Goal: Transaction & Acquisition: Purchase product/service

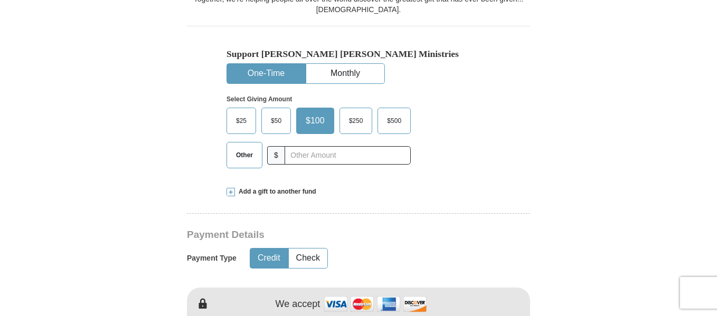
scroll to position [264, 0]
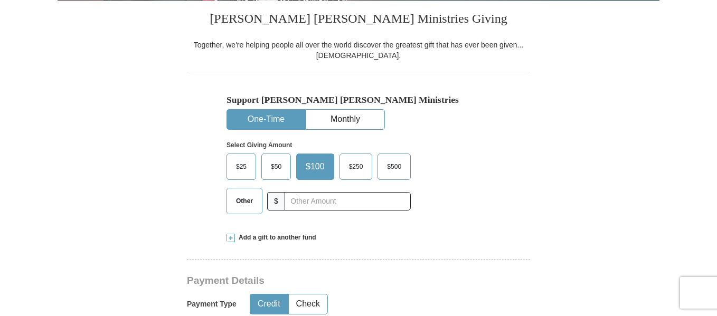
click at [266, 236] on span "Add a gift to another fund" at bounding box center [275, 237] width 81 height 9
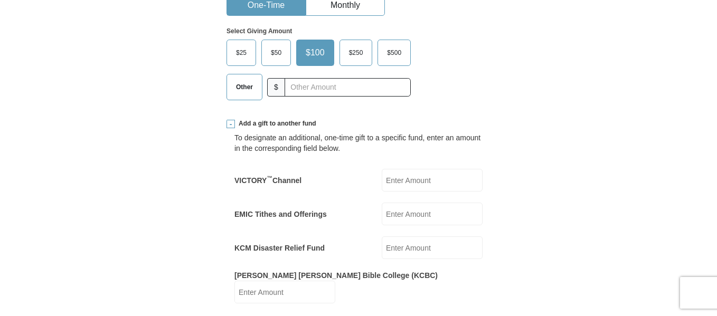
scroll to position [423, 0]
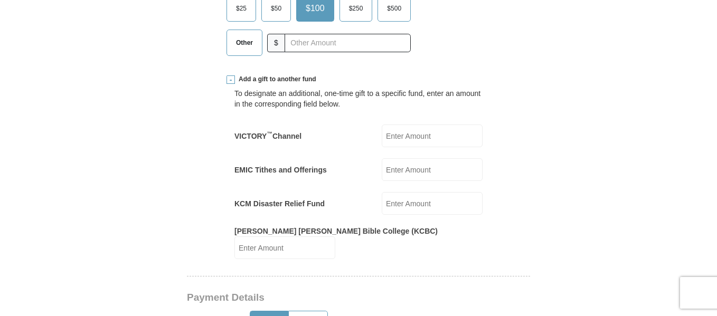
click at [391, 204] on input "KCM Disaster Relief Fund" at bounding box center [432, 203] width 101 height 23
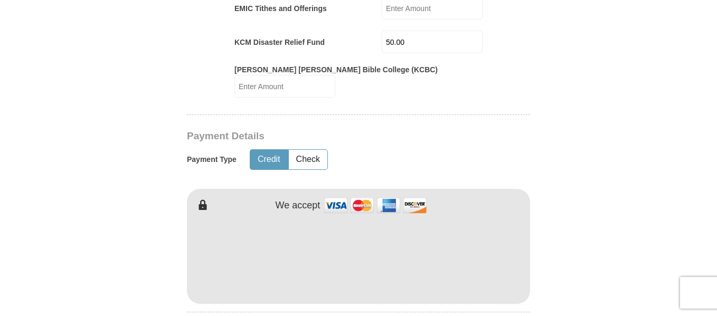
scroll to position [634, 0]
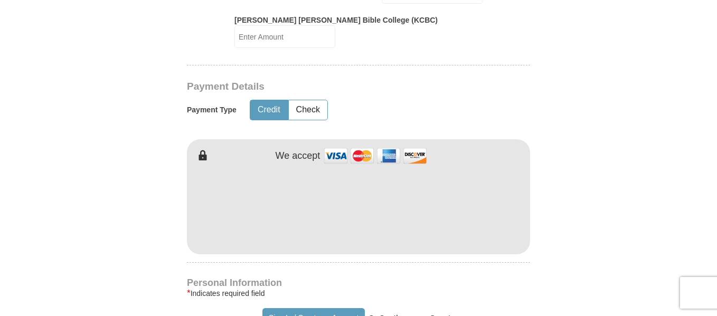
type input "50.00"
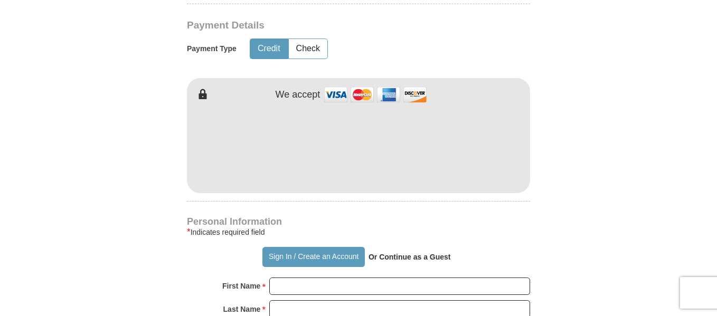
scroll to position [740, 0]
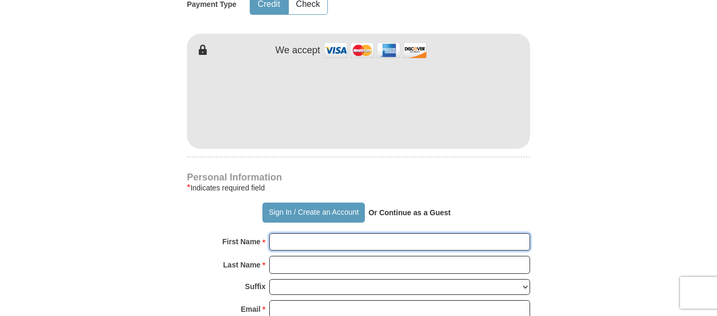
click at [279, 235] on input "First Name *" at bounding box center [399, 242] width 261 height 18
type input "[PERSON_NAME]"
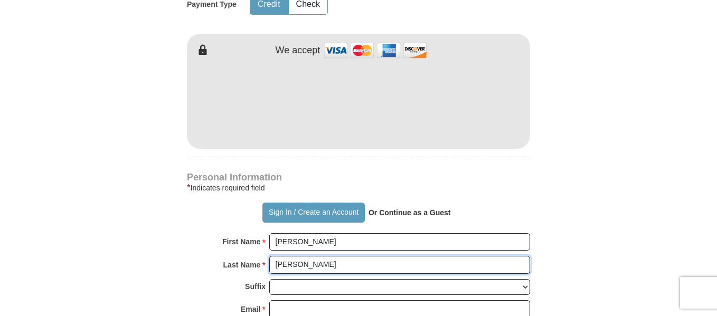
type input "[PERSON_NAME]"
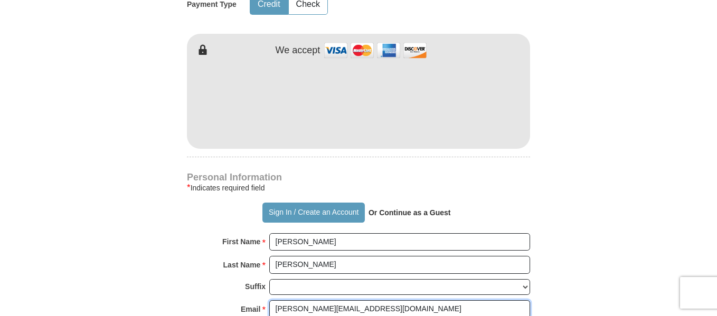
type input "[PERSON_NAME][EMAIL_ADDRESS][DOMAIN_NAME]"
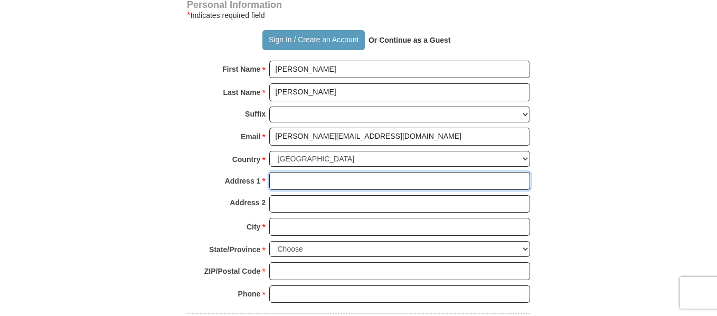
scroll to position [925, 0]
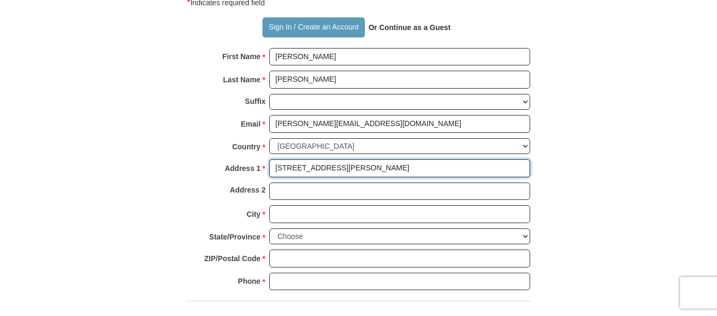
type input "[STREET_ADDRESS][PERSON_NAME]"
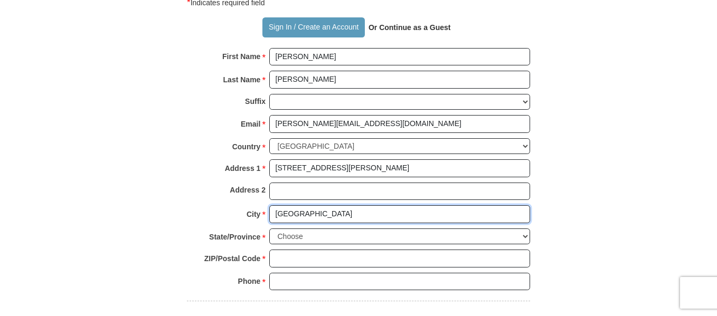
type input "[GEOGRAPHIC_DATA]"
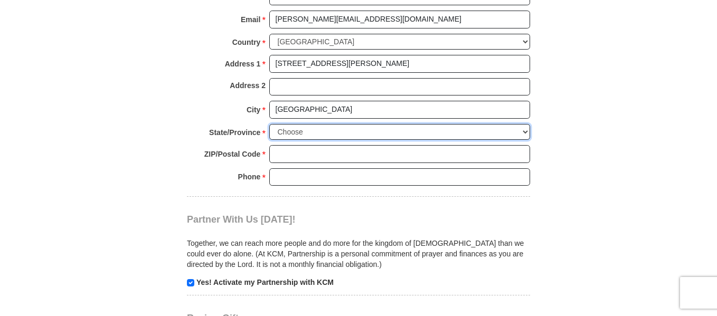
scroll to position [1031, 0]
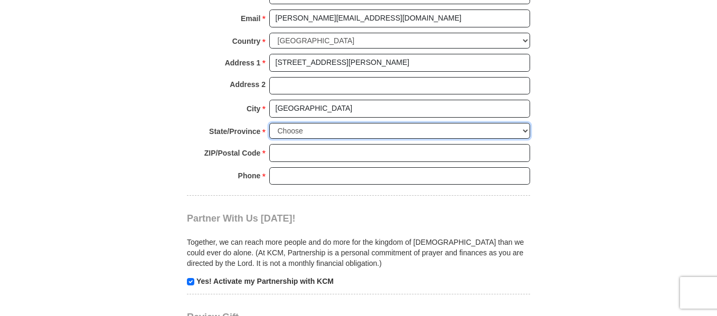
click at [526, 123] on select "Choose [US_STATE] [US_STATE] [US_STATE] [US_STATE] [US_STATE] Armed Forces Amer…" at bounding box center [399, 131] width 261 height 16
select select "OK"
click at [269, 123] on select "Choose [US_STATE] [US_STATE] [US_STATE] [US_STATE] [US_STATE] Armed Forces Amer…" at bounding box center [399, 131] width 261 height 16
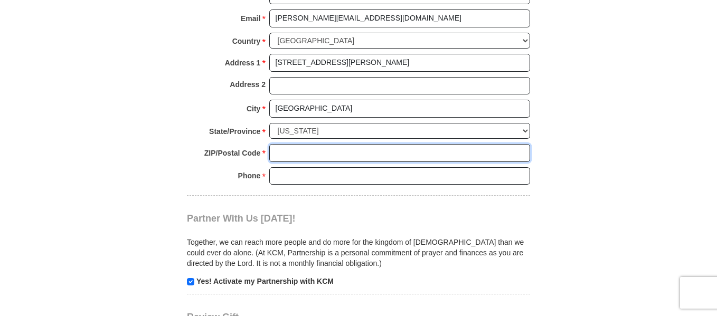
click at [285, 144] on input "ZIP/Postal Code *" at bounding box center [399, 153] width 261 height 18
type input "74601"
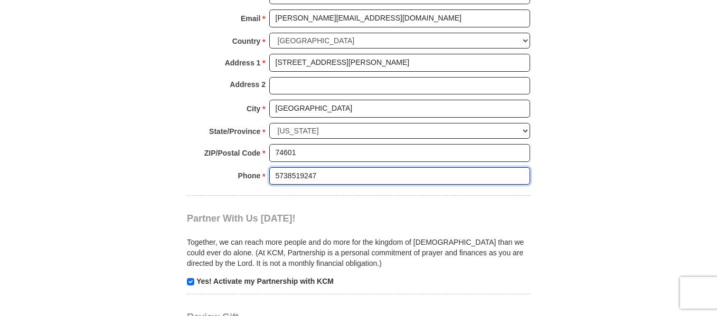
type input "5738519247"
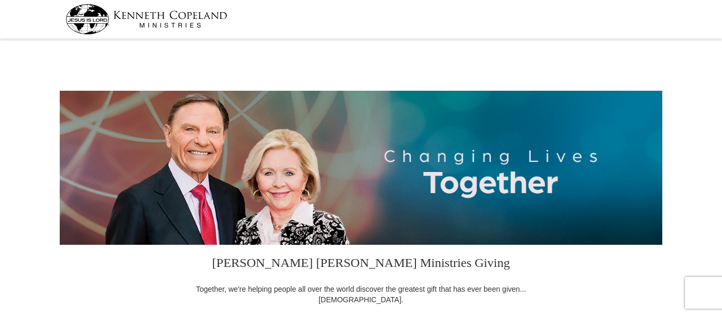
select select "OK"
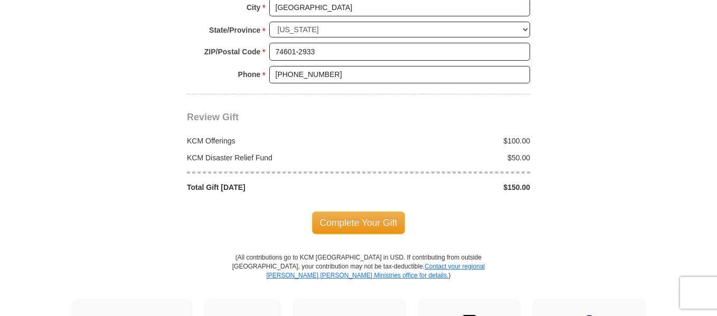
scroll to position [898, 0]
click at [365, 216] on span "Complete Your Gift" at bounding box center [358, 222] width 93 height 22
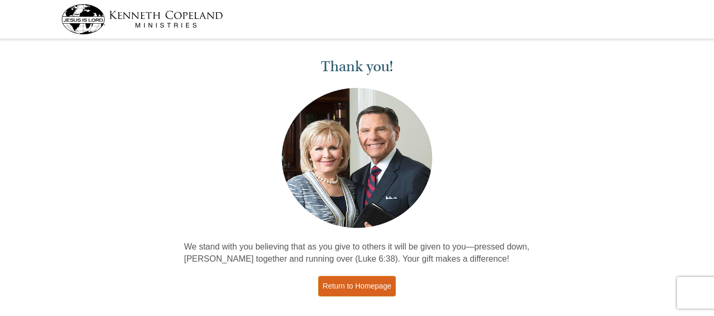
click at [364, 282] on link "Return to Homepage" at bounding box center [357, 286] width 78 height 21
